Goal: Entertainment & Leisure: Consume media (video, audio)

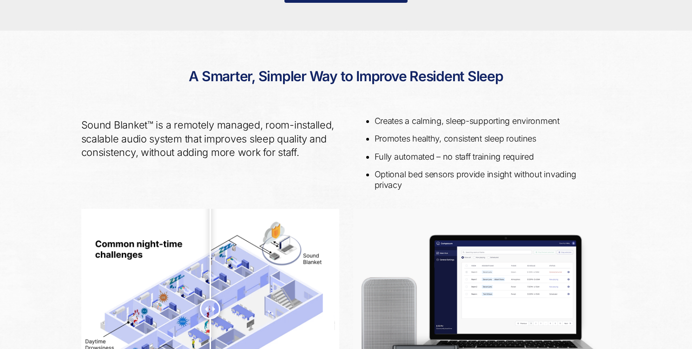
scroll to position [481, 0]
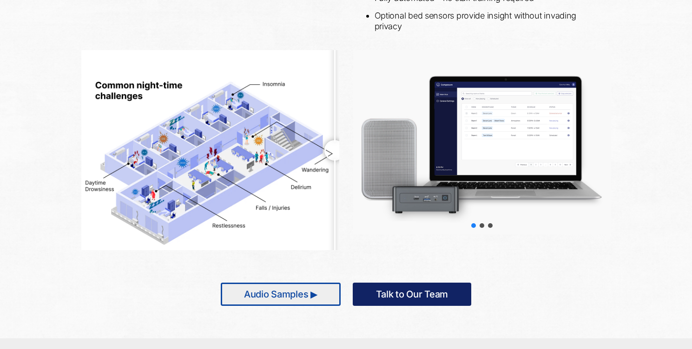
click at [287, 294] on link "Audio Samples ▶" at bounding box center [281, 294] width 120 height 23
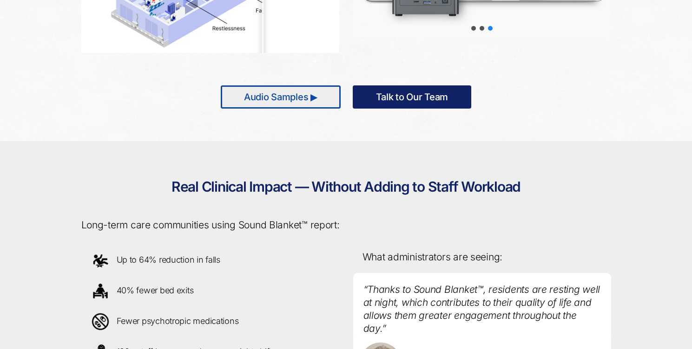
scroll to position [517, 0]
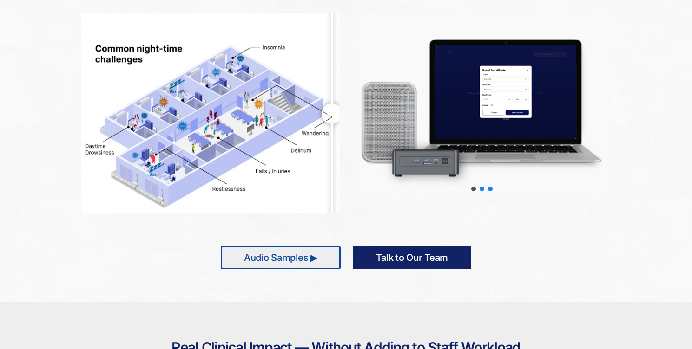
click at [481, 188] on div "slider-2" at bounding box center [481, 189] width 5 height 5
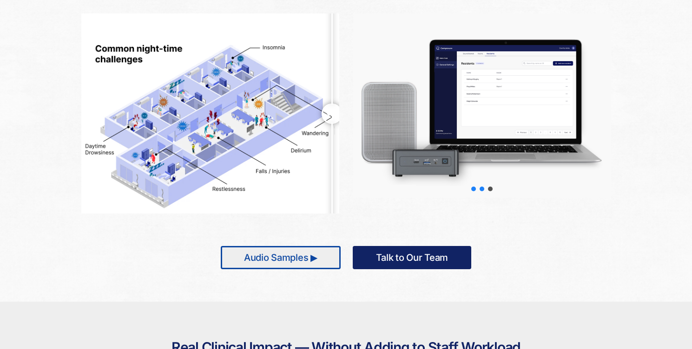
click at [473, 189] on div "slider-1" at bounding box center [473, 189] width 5 height 5
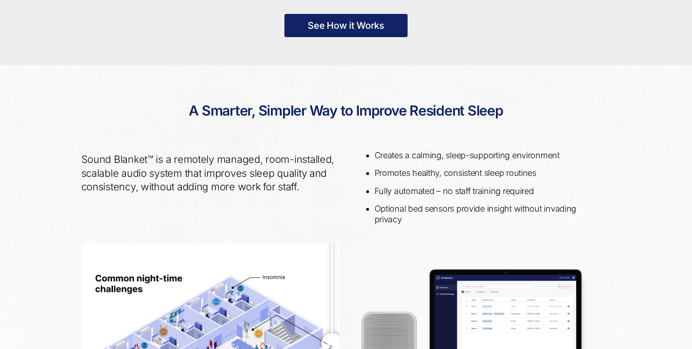
scroll to position [92, 0]
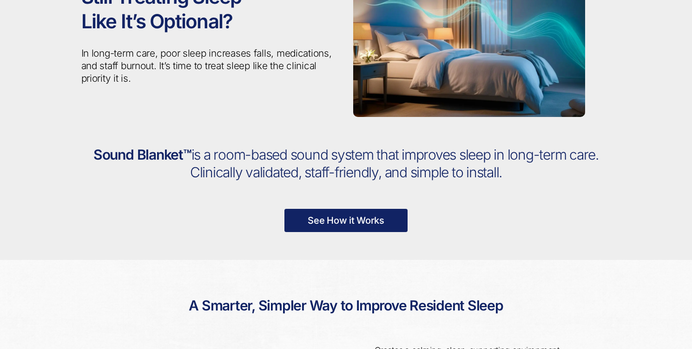
click at [384, 214] on link "See How it Works" at bounding box center [345, 220] width 123 height 23
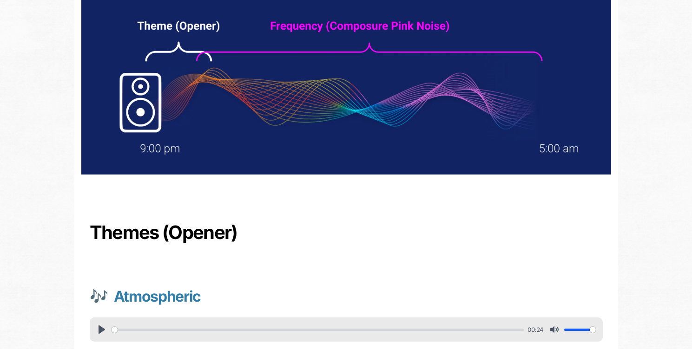
scroll to position [170, 0]
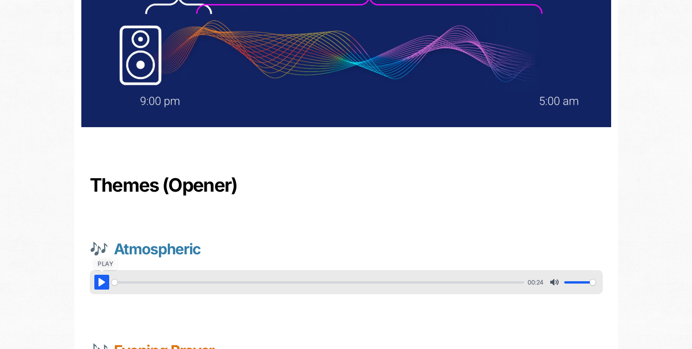
click at [103, 283] on button "Pause Play" at bounding box center [101, 282] width 15 height 15
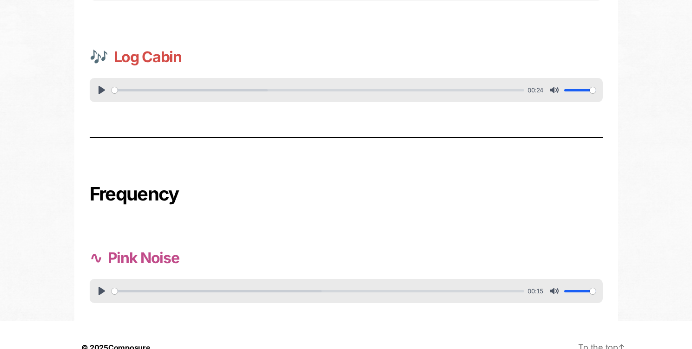
scroll to position [591, 0]
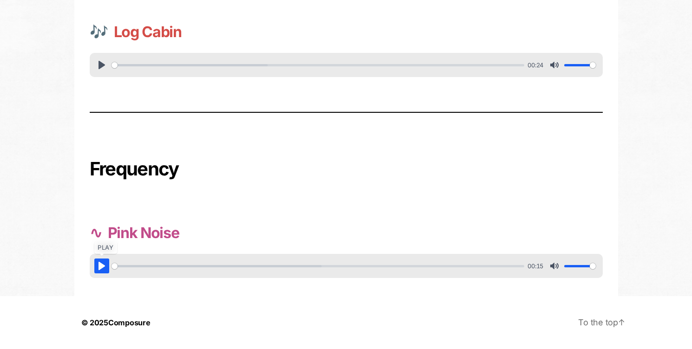
click at [105, 268] on button "Pause Play" at bounding box center [101, 266] width 15 height 15
type input "99.45"
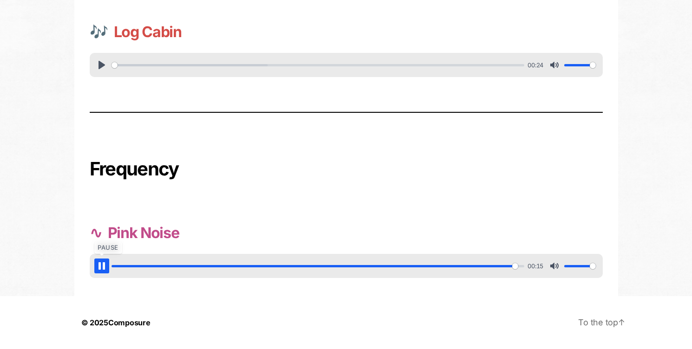
type input "100"
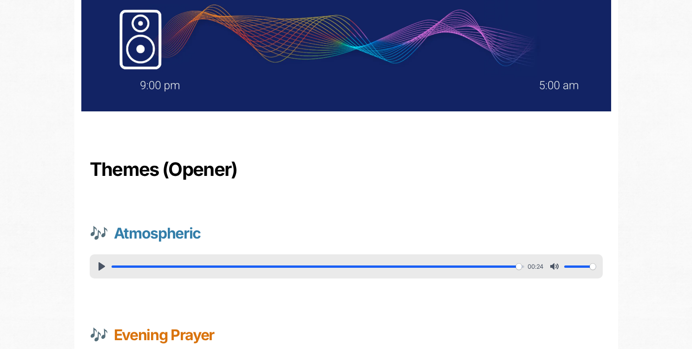
scroll to position [85, 0]
